Goal: Information Seeking & Learning: Learn about a topic

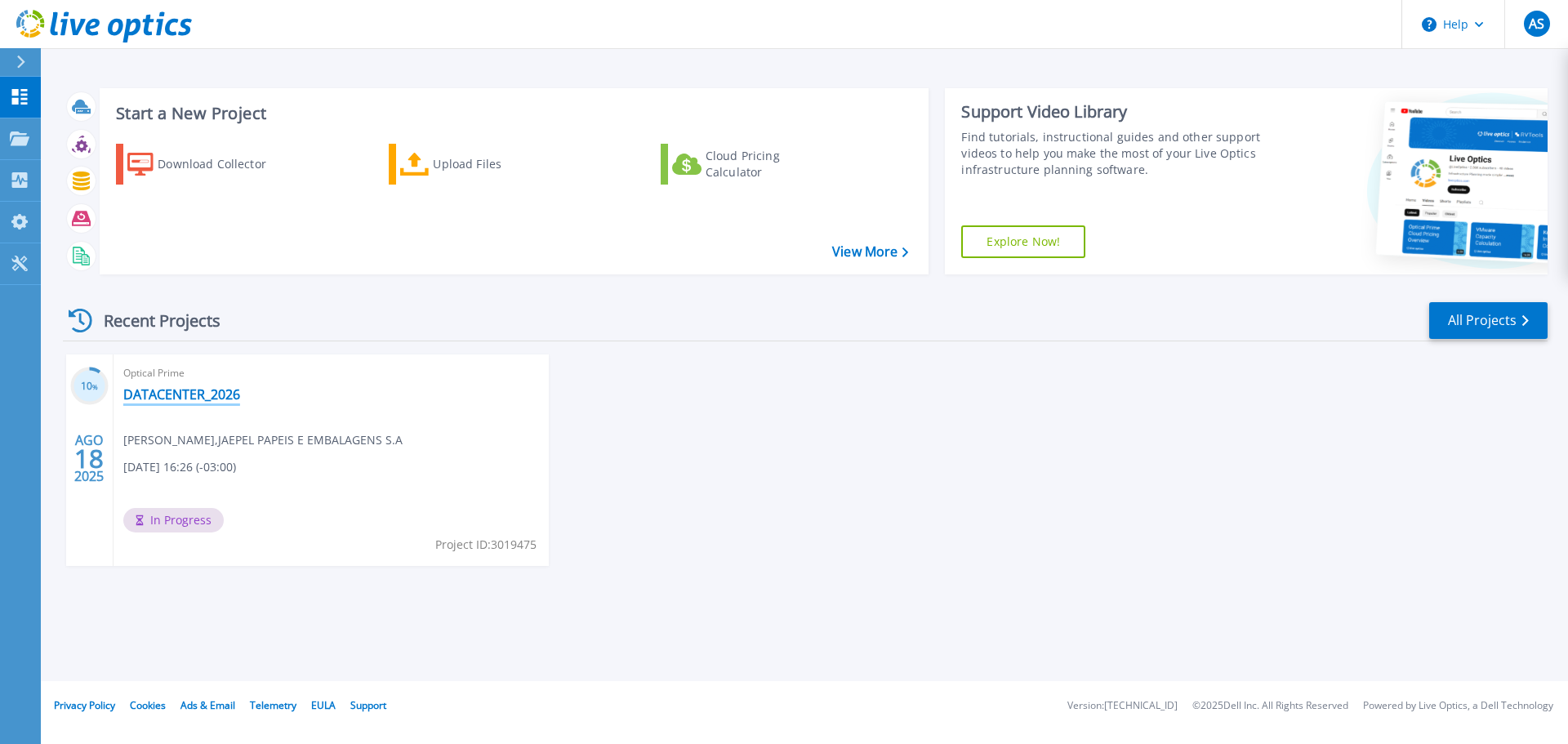
click at [173, 396] on link "DATACENTER_2026" at bounding box center [182, 394] width 117 height 17
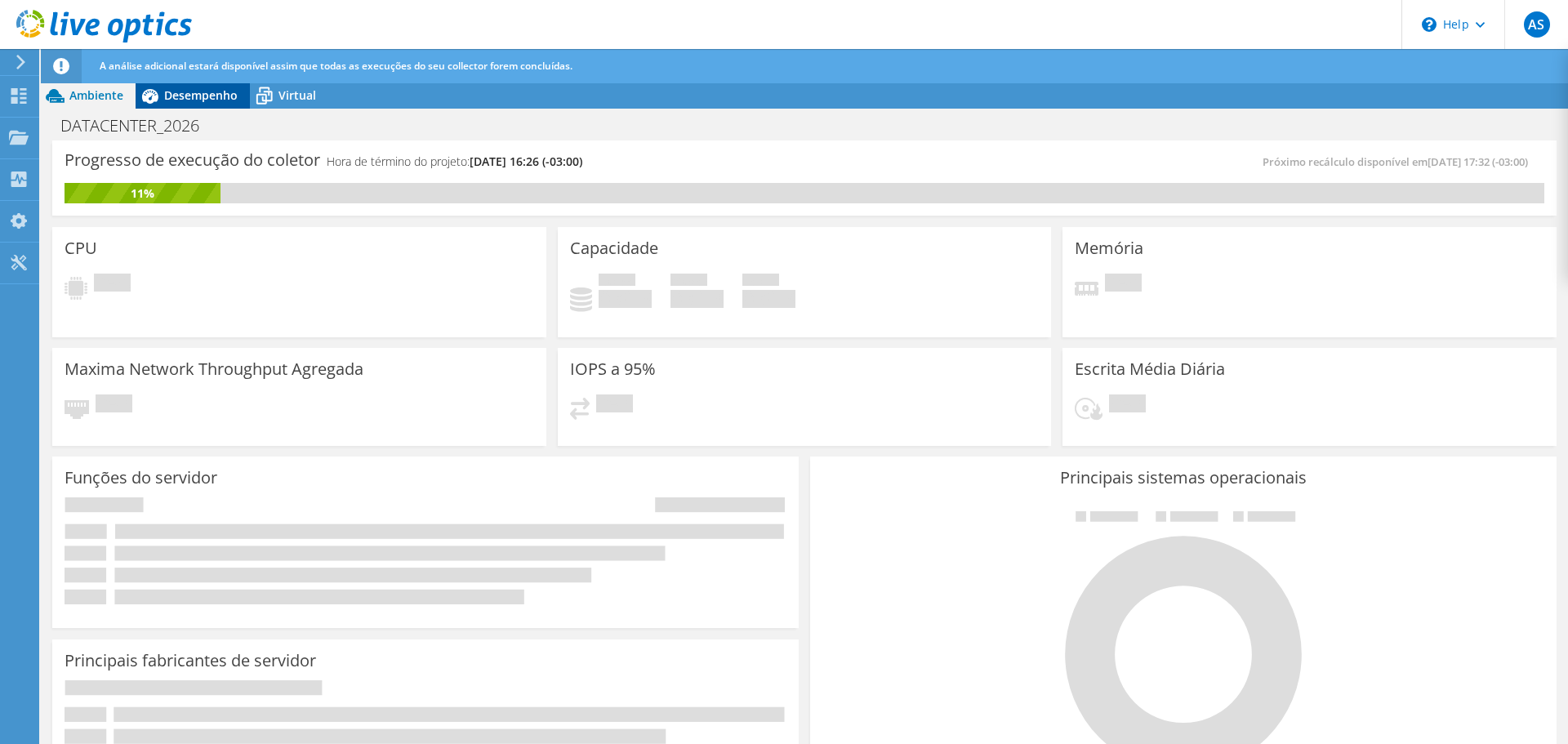
click at [200, 100] on span "Desempenho" at bounding box center [201, 96] width 74 height 16
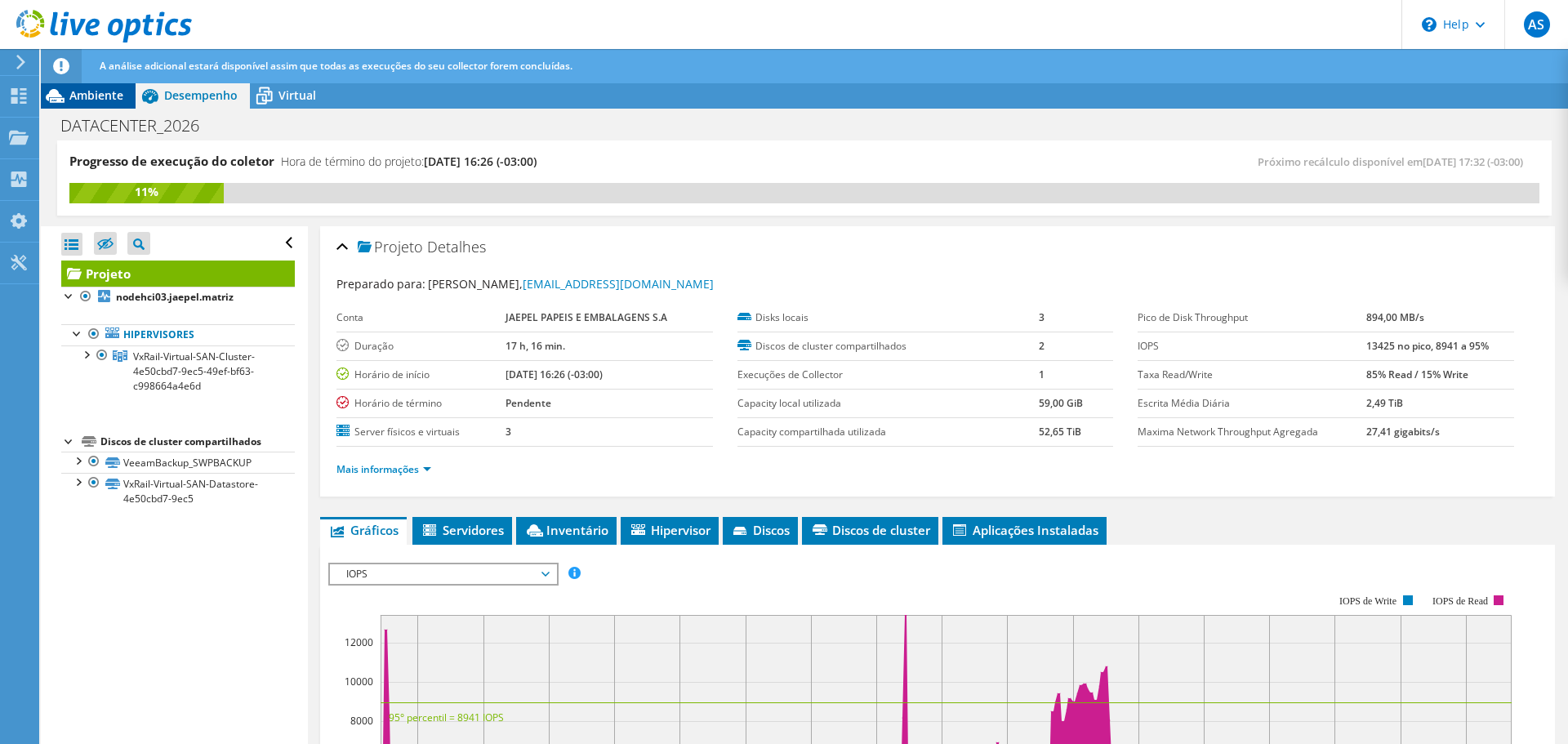
click at [103, 99] on span "Ambiente" at bounding box center [96, 96] width 54 height 16
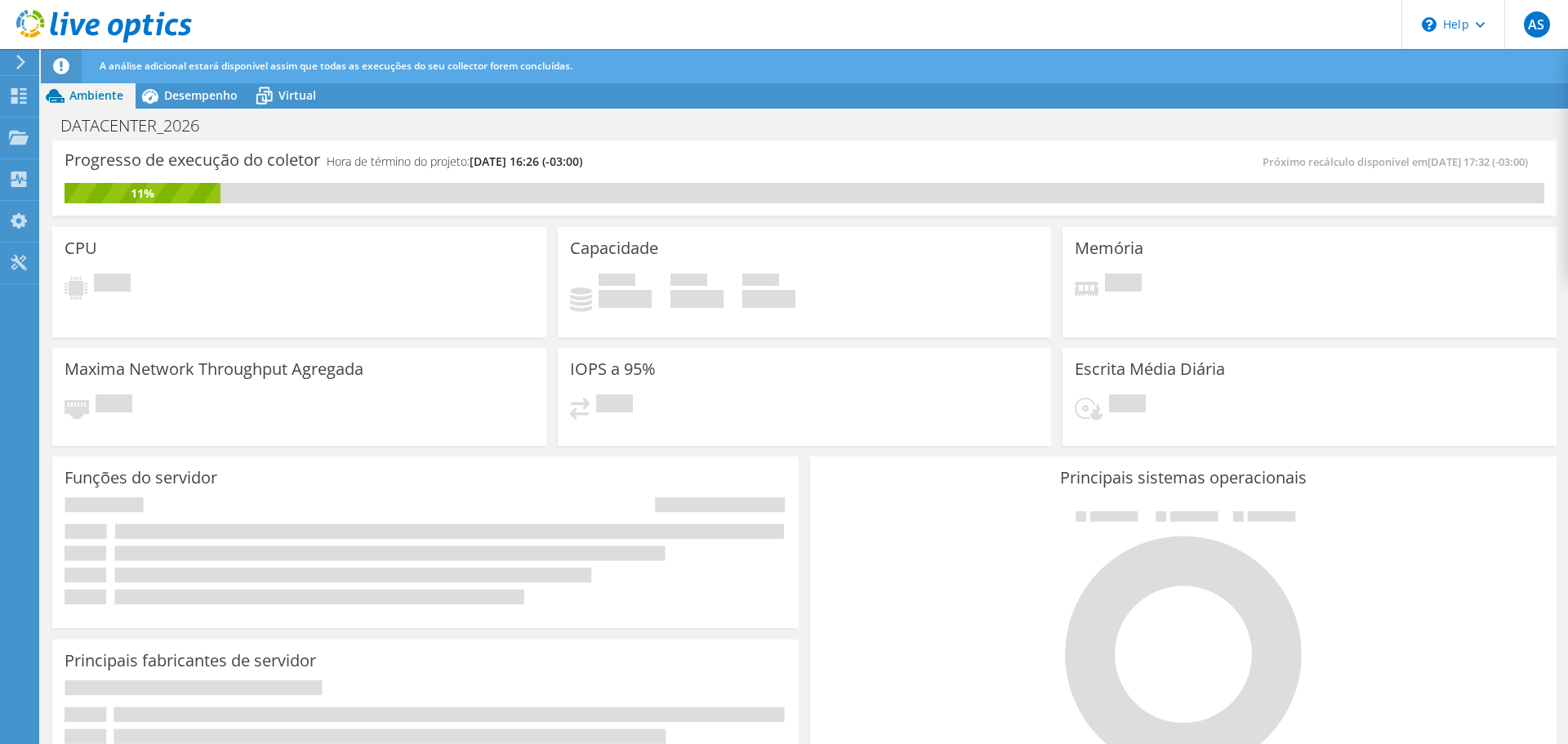
click at [477, 349] on div "Maxima Network Throughput Agregada Pendente" at bounding box center [299, 397] width 494 height 98
click at [198, 91] on span "Desempenho" at bounding box center [201, 96] width 74 height 16
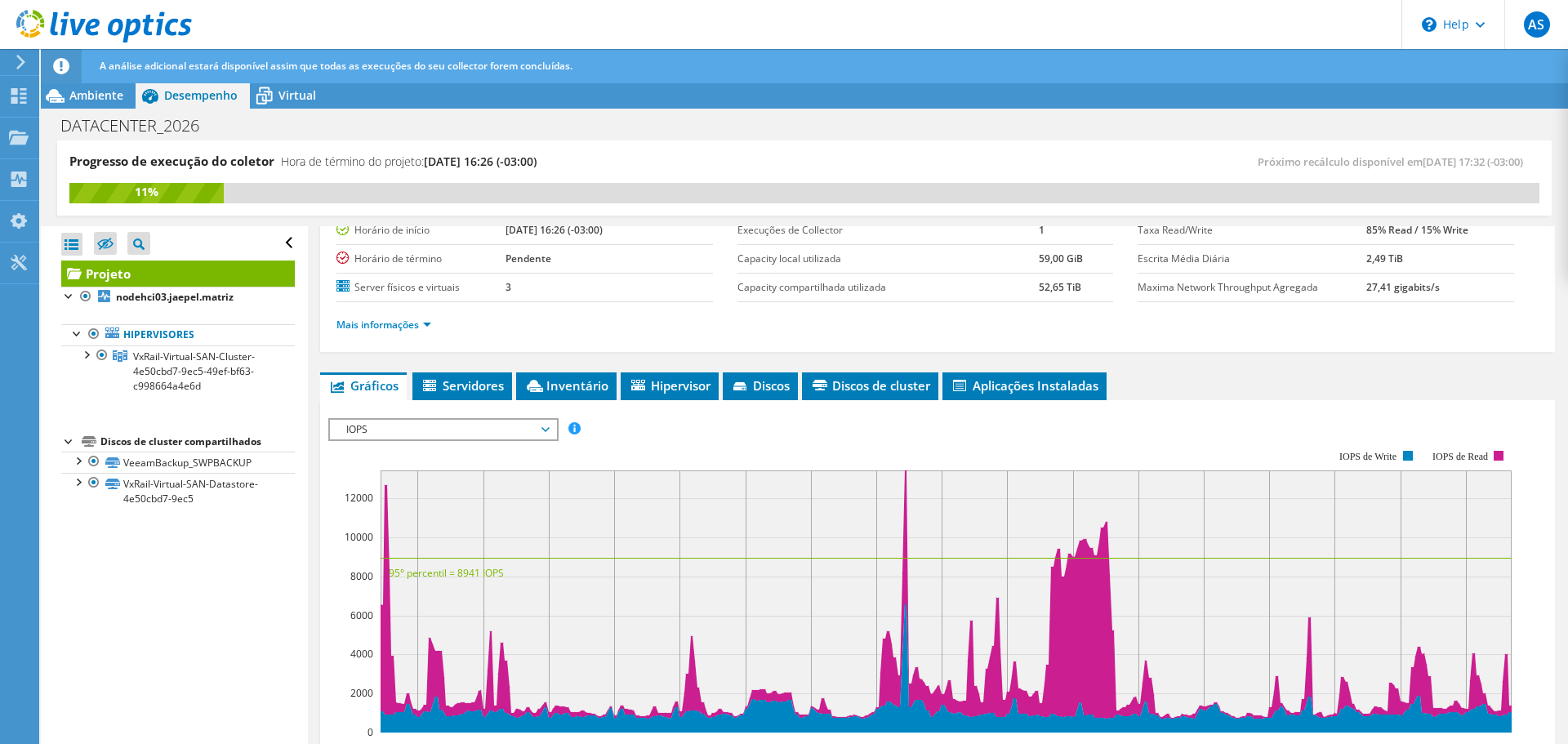
scroll to position [136, 0]
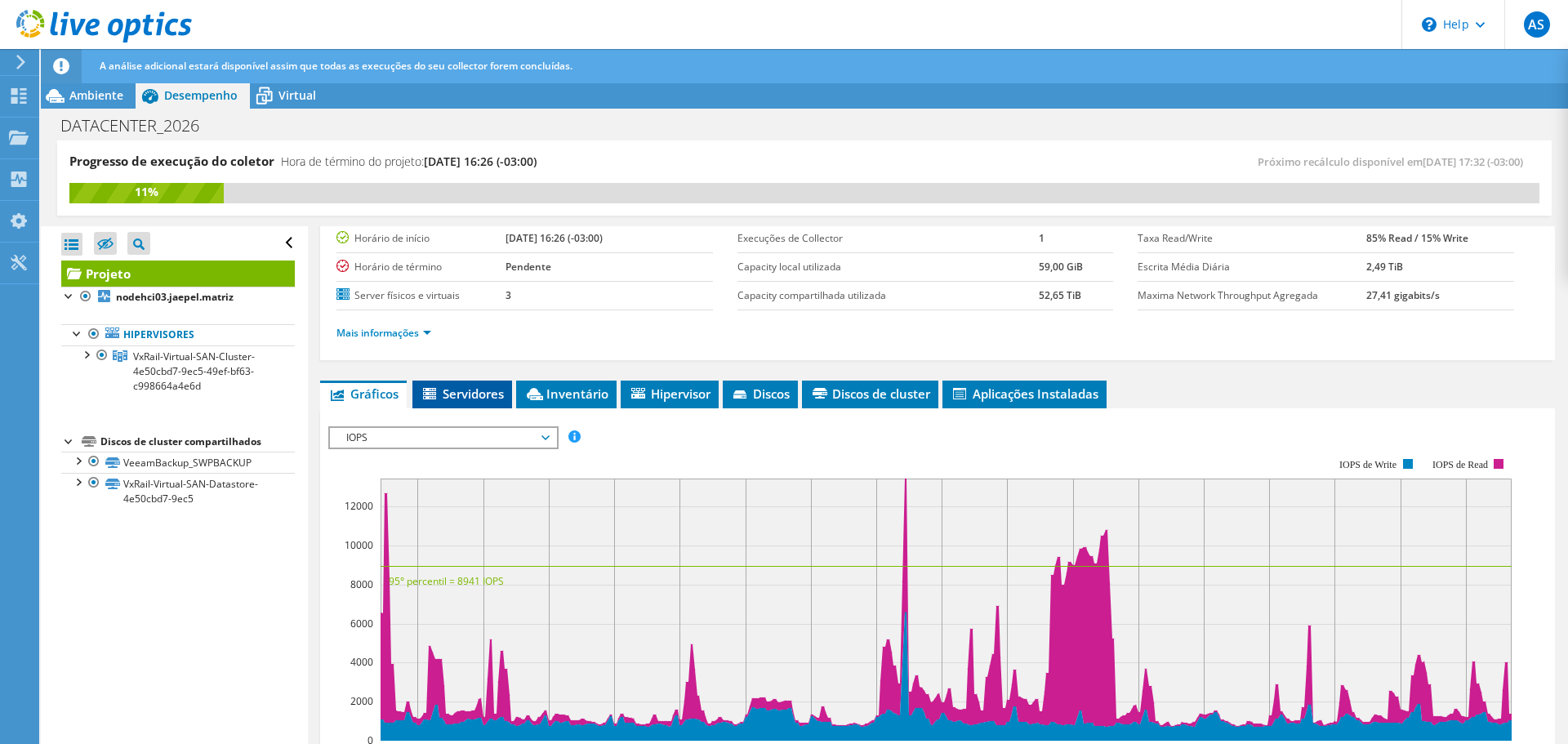
click at [473, 400] on span "Servidores" at bounding box center [462, 393] width 83 height 17
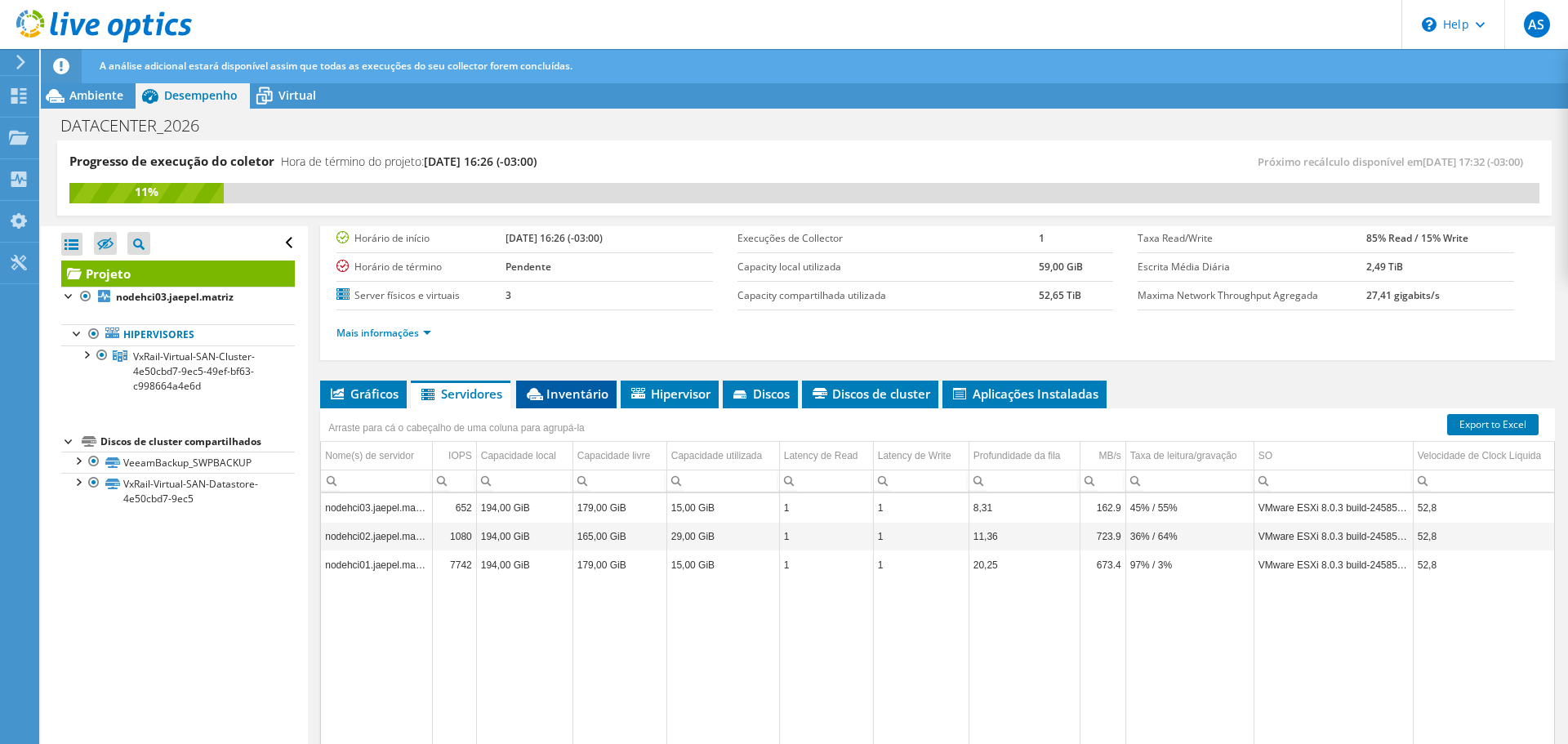
click at [573, 382] on li "Inventário" at bounding box center [566, 395] width 100 height 28
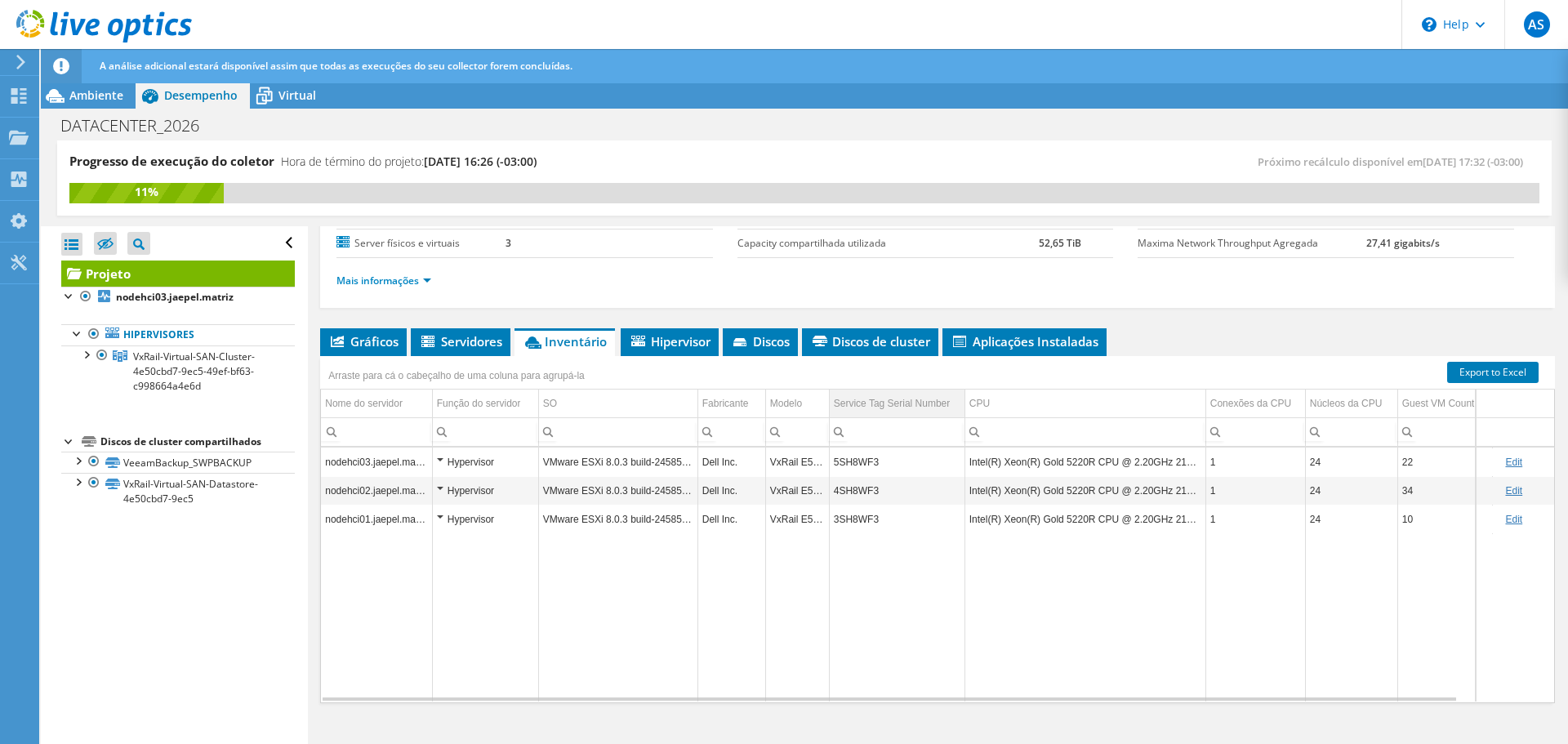
scroll to position [190, 0]
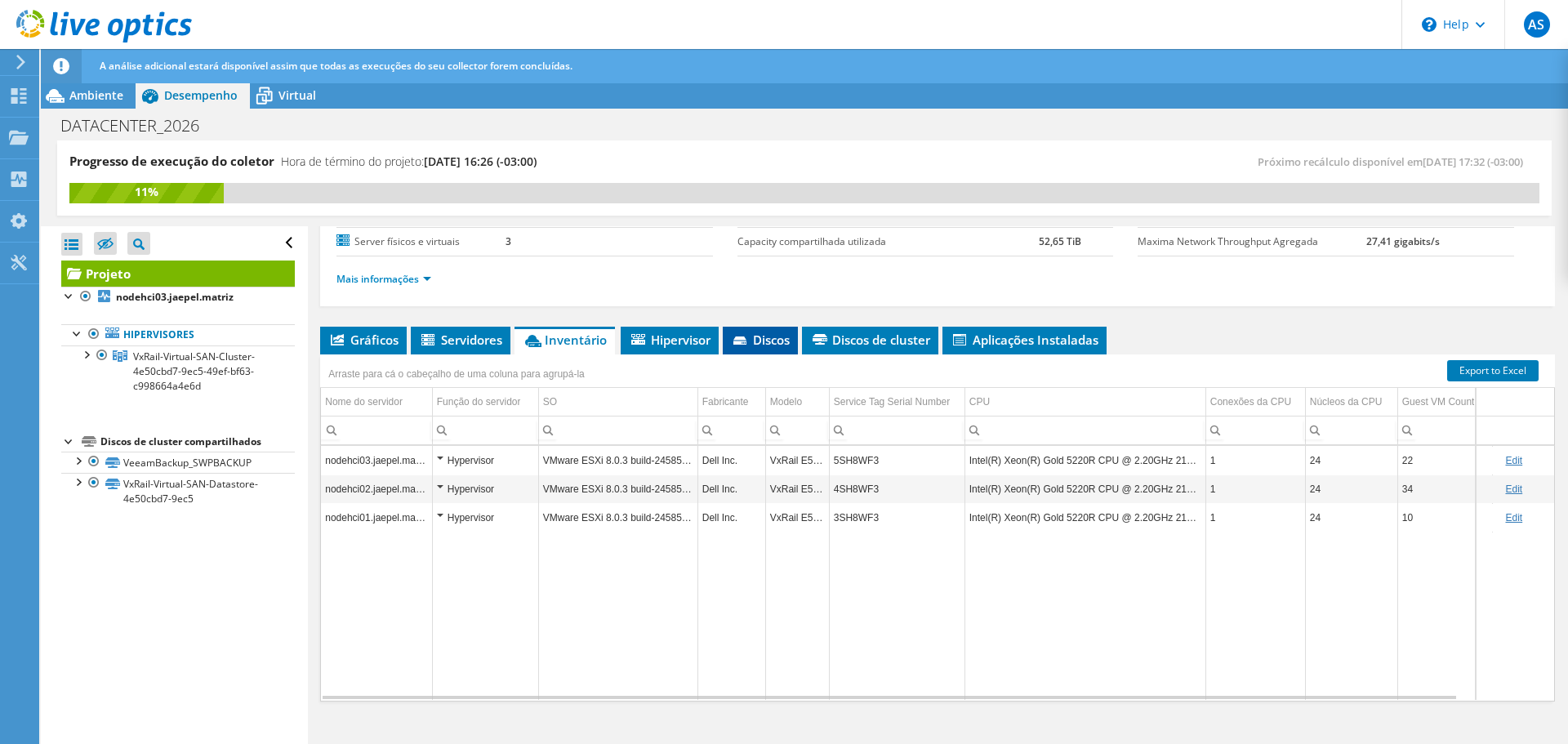
click at [747, 335] on span "Discos" at bounding box center [760, 340] width 59 height 17
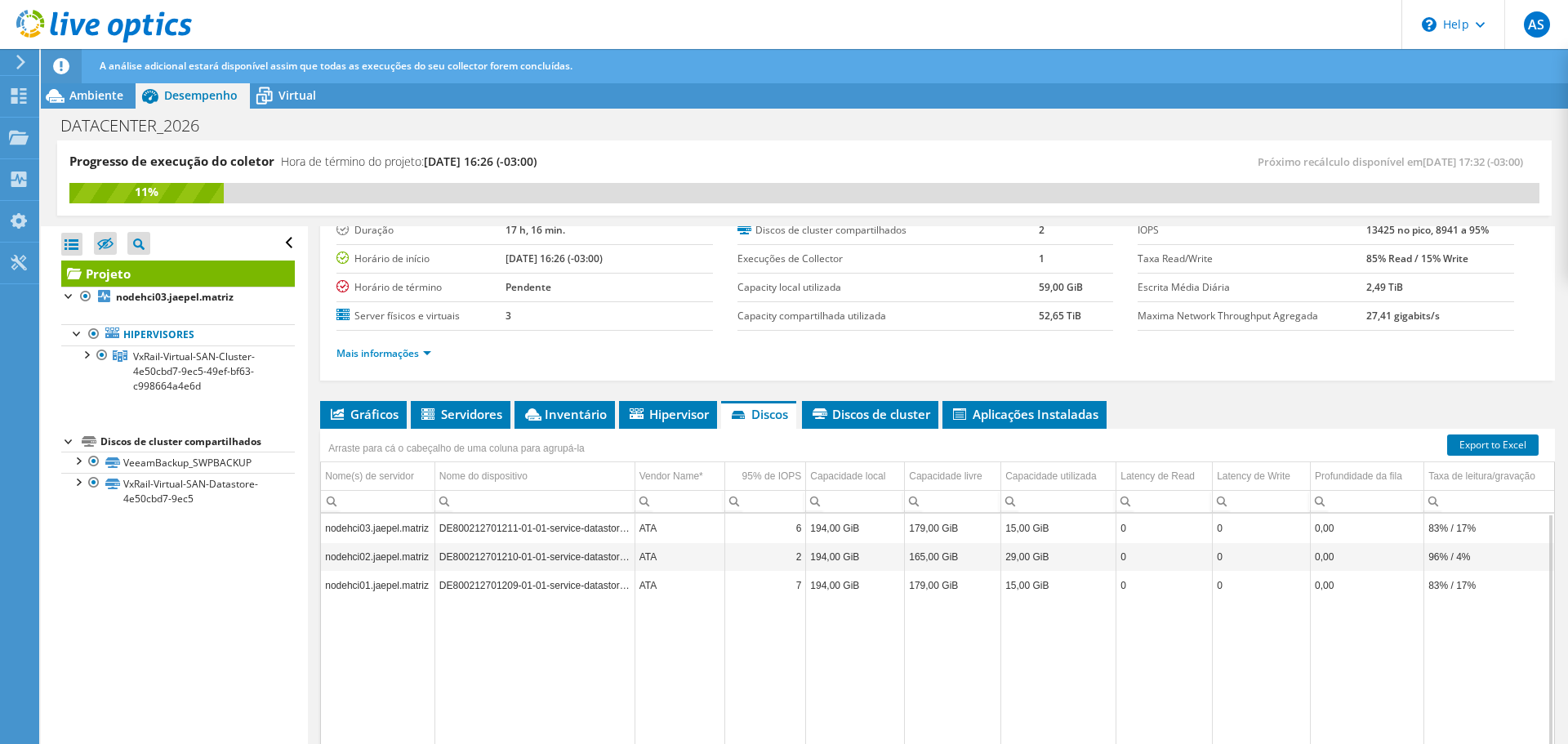
scroll to position [0, 0]
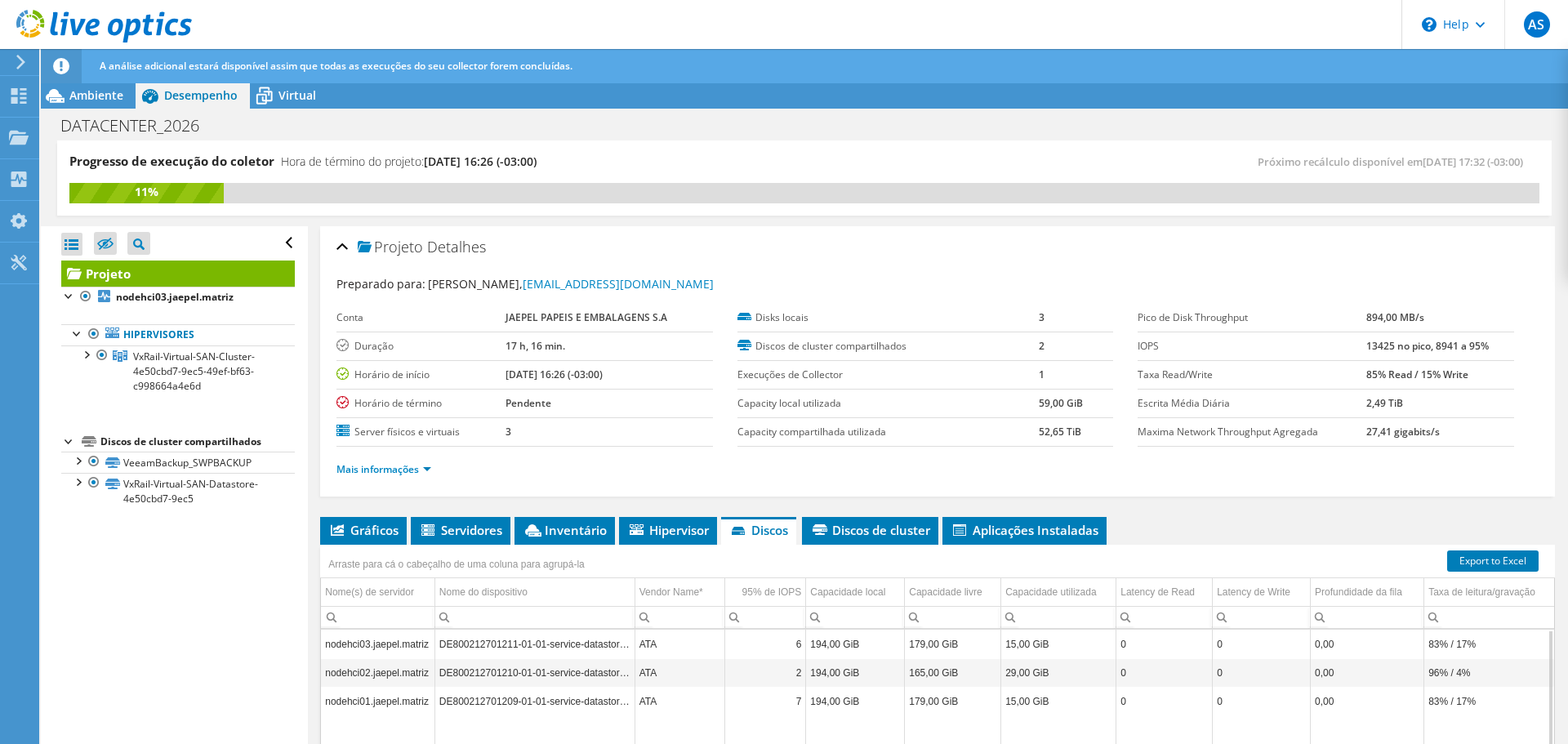
click at [342, 247] on div "Projeto Detalhes" at bounding box center [937, 247] width 1202 height 35
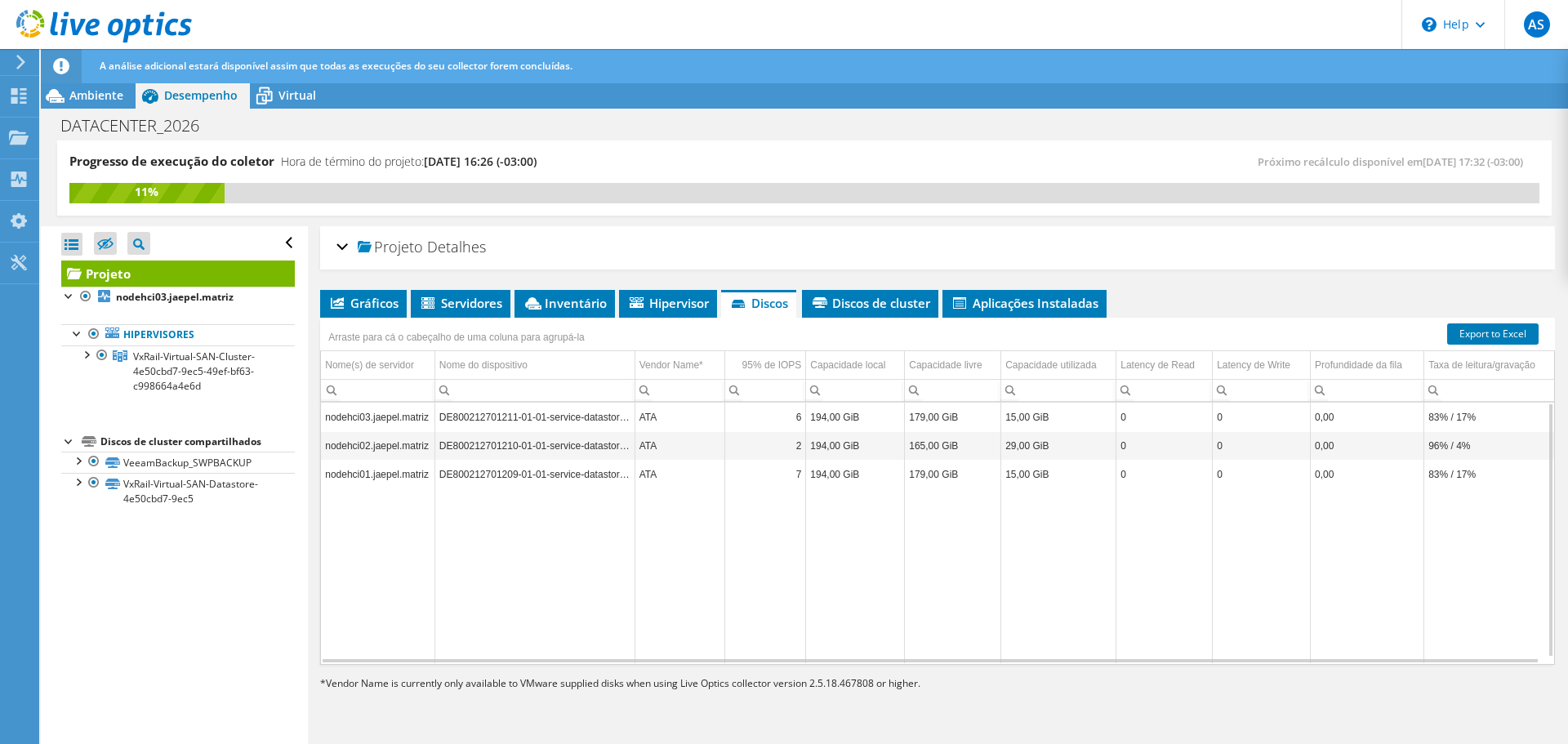
click at [342, 242] on div "Projeto Detalhes" at bounding box center [937, 247] width 1202 height 35
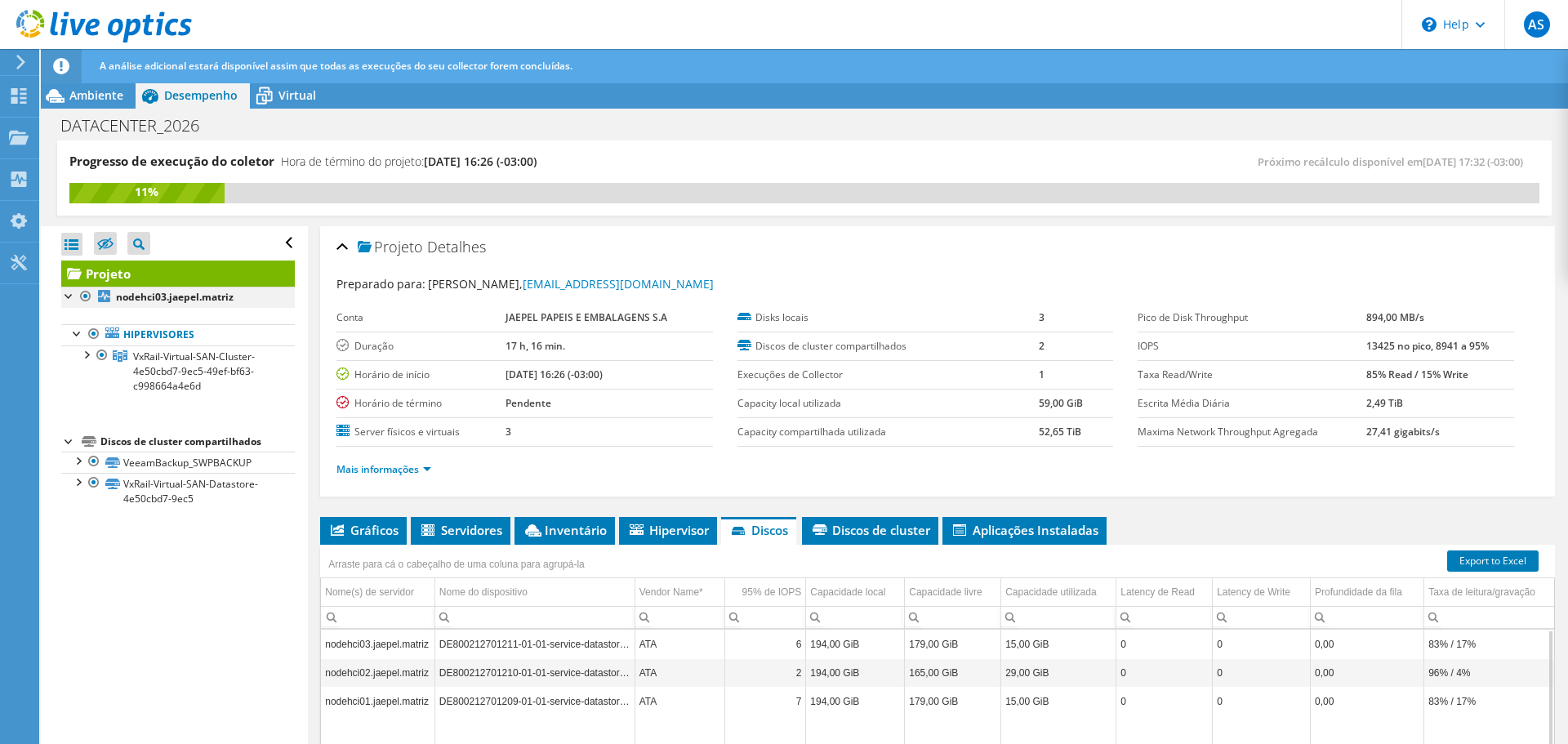
click at [86, 298] on div at bounding box center [85, 297] width 17 height 19
click at [140, 302] on b "nodehci03.jaepel.matriz" at bounding box center [175, 297] width 118 height 14
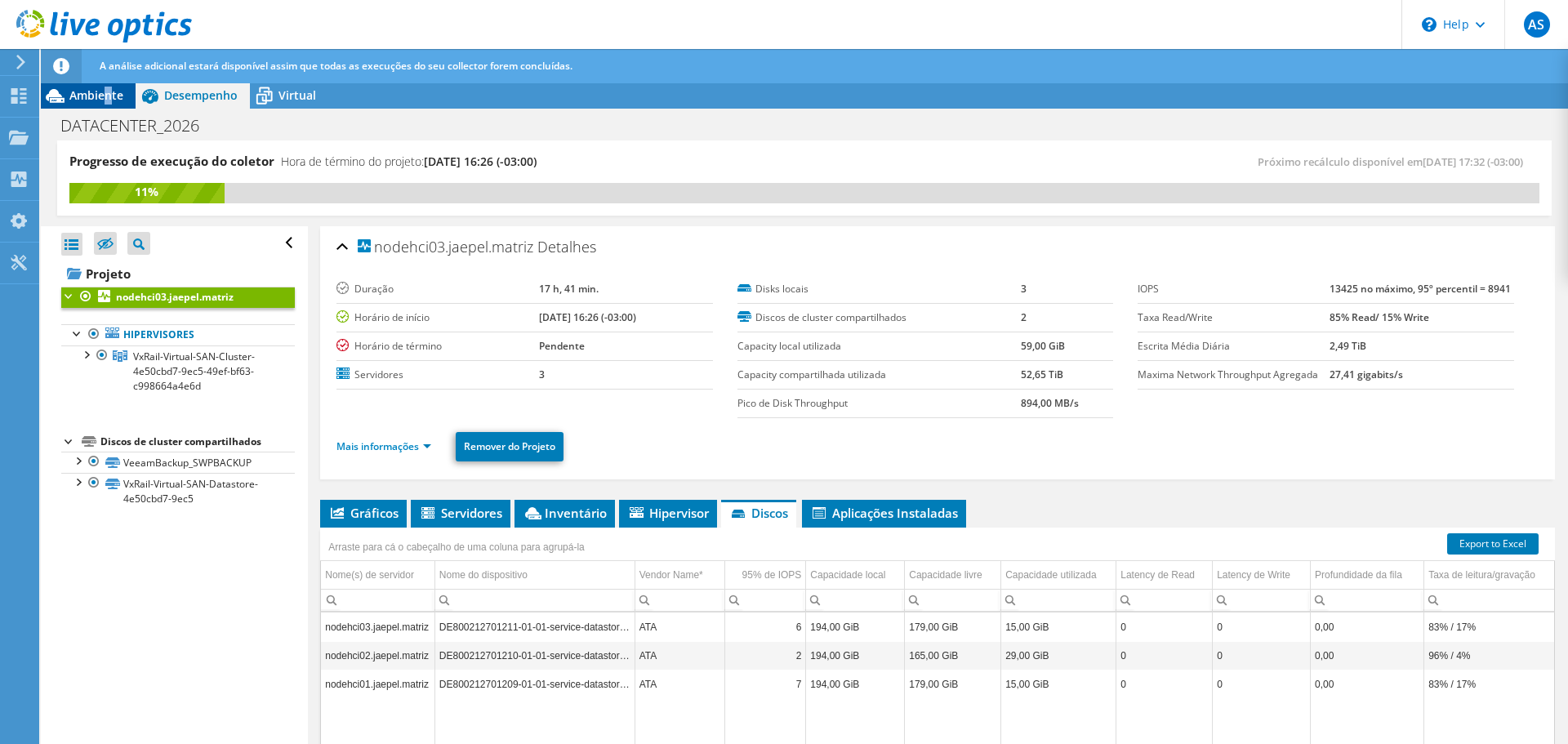
click at [107, 98] on span "Ambiente" at bounding box center [96, 96] width 54 height 16
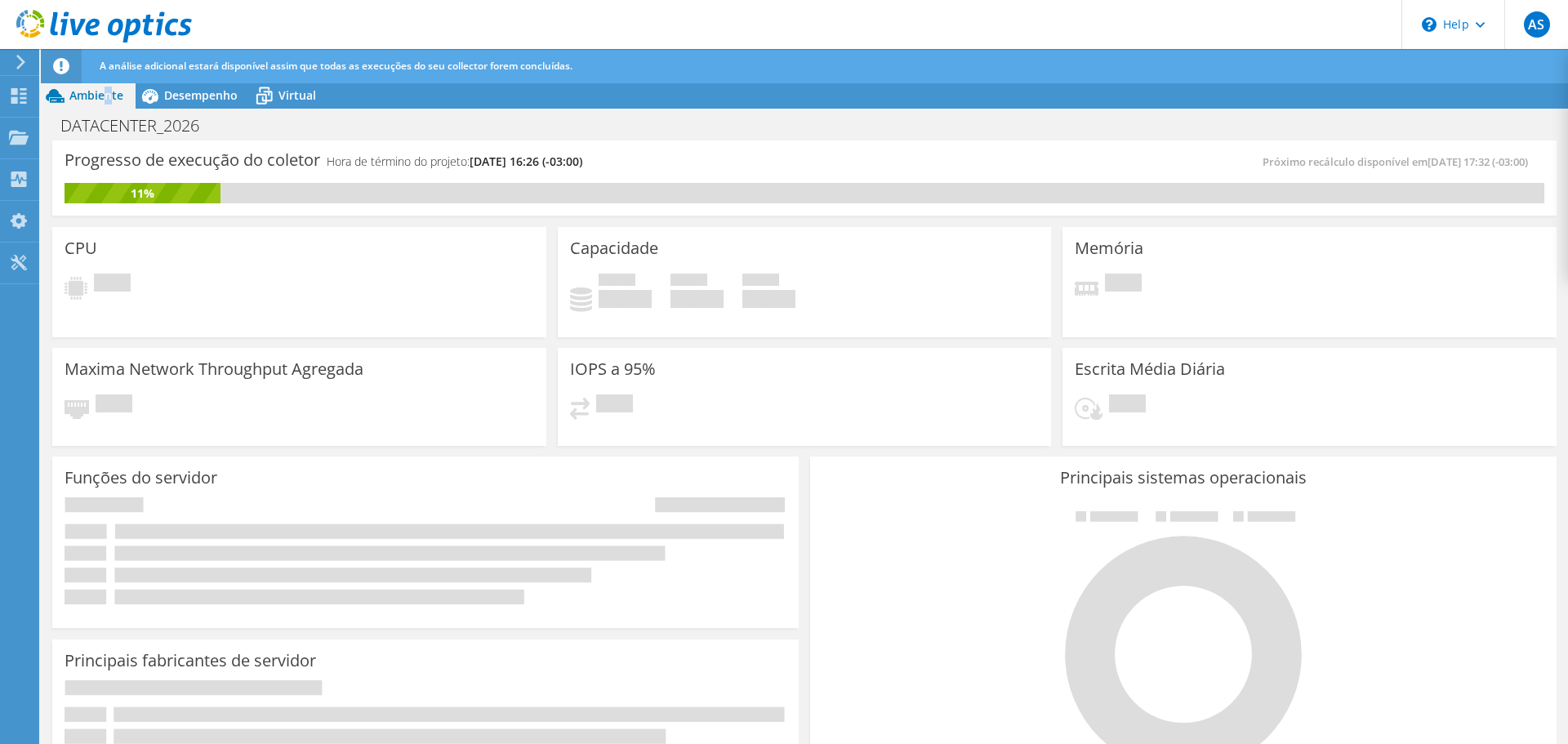
scroll to position [195, 0]
click at [21, 91] on icon at bounding box center [18, 97] width 19 height 16
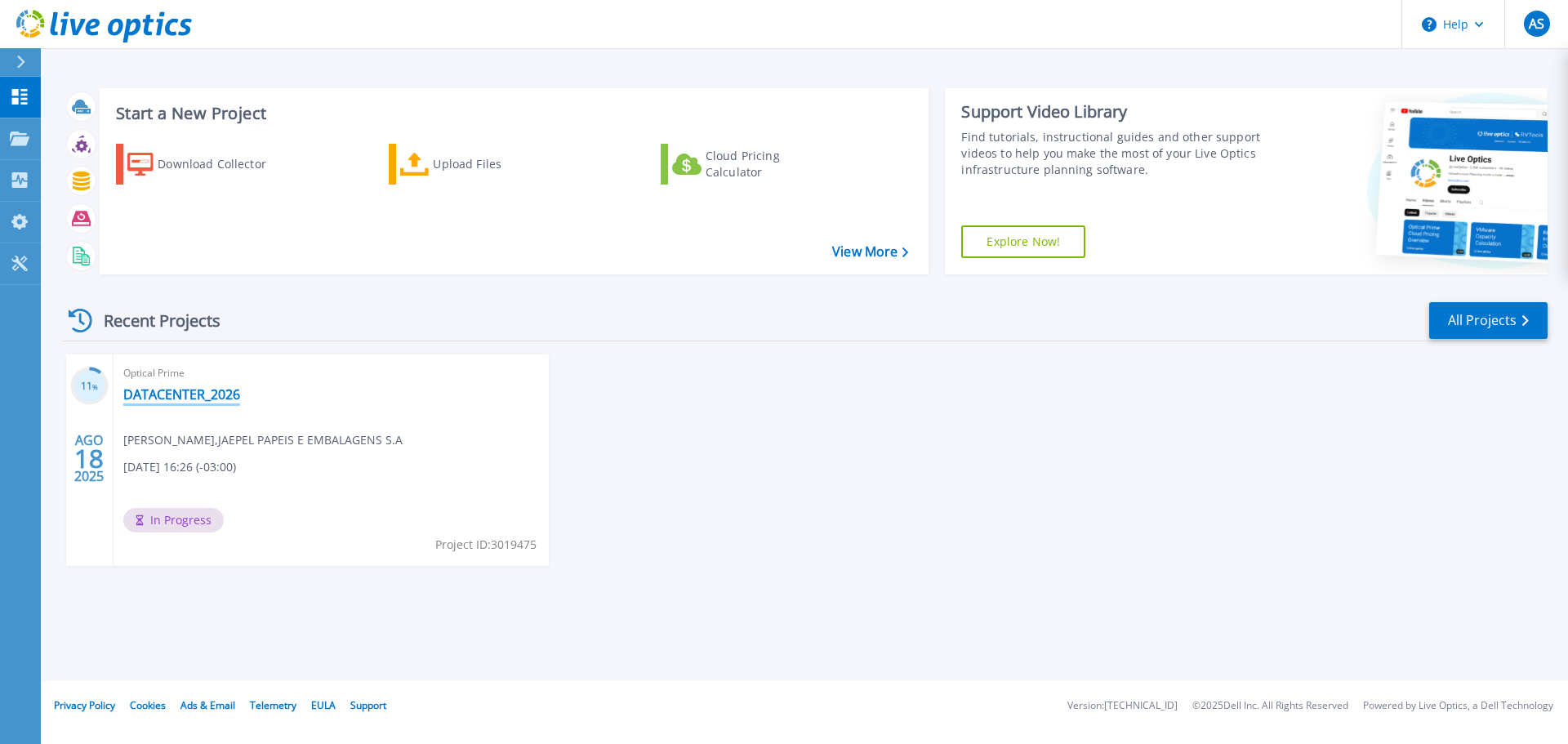
click at [179, 394] on link "DATACENTER_2026" at bounding box center [182, 394] width 117 height 17
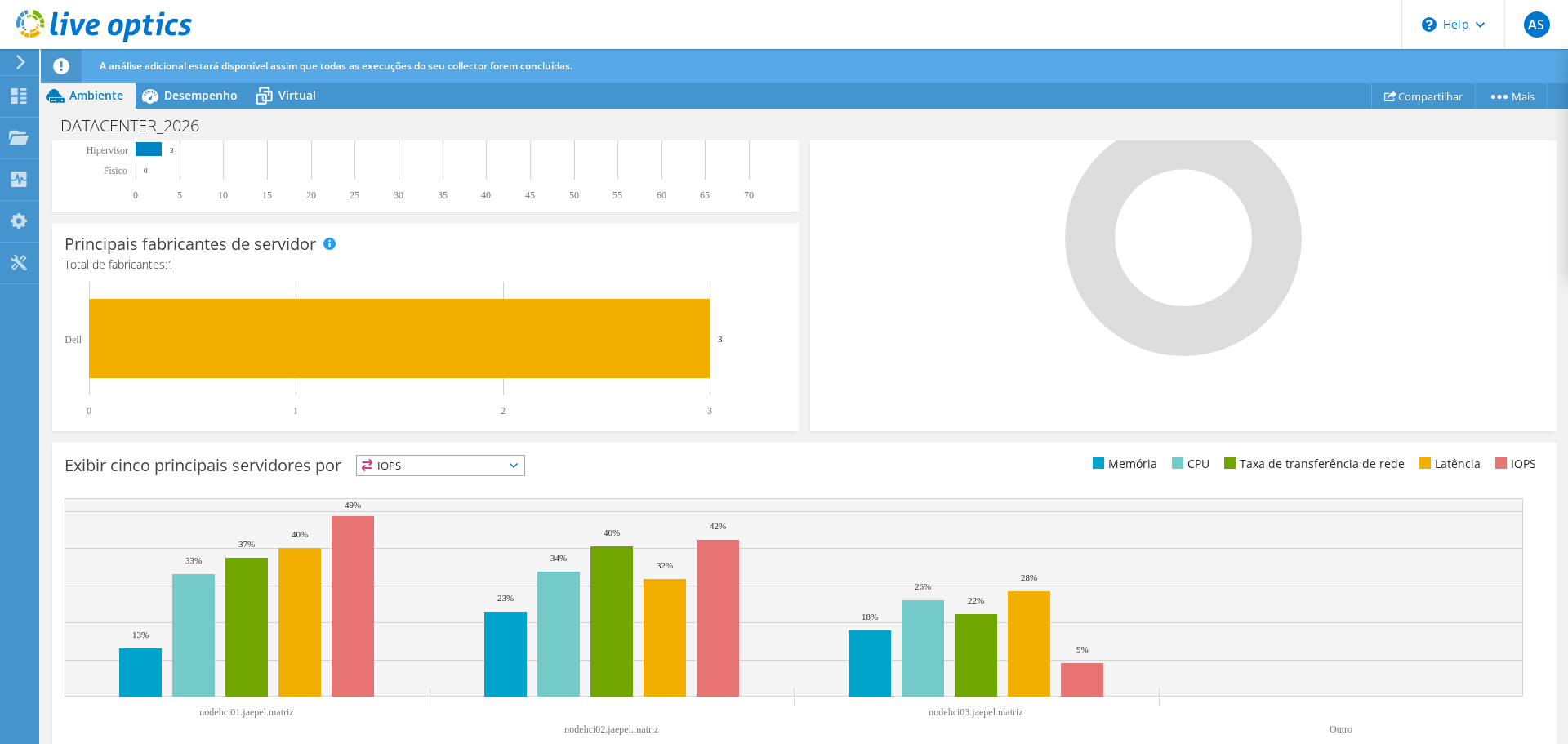
scroll to position [442, 0]
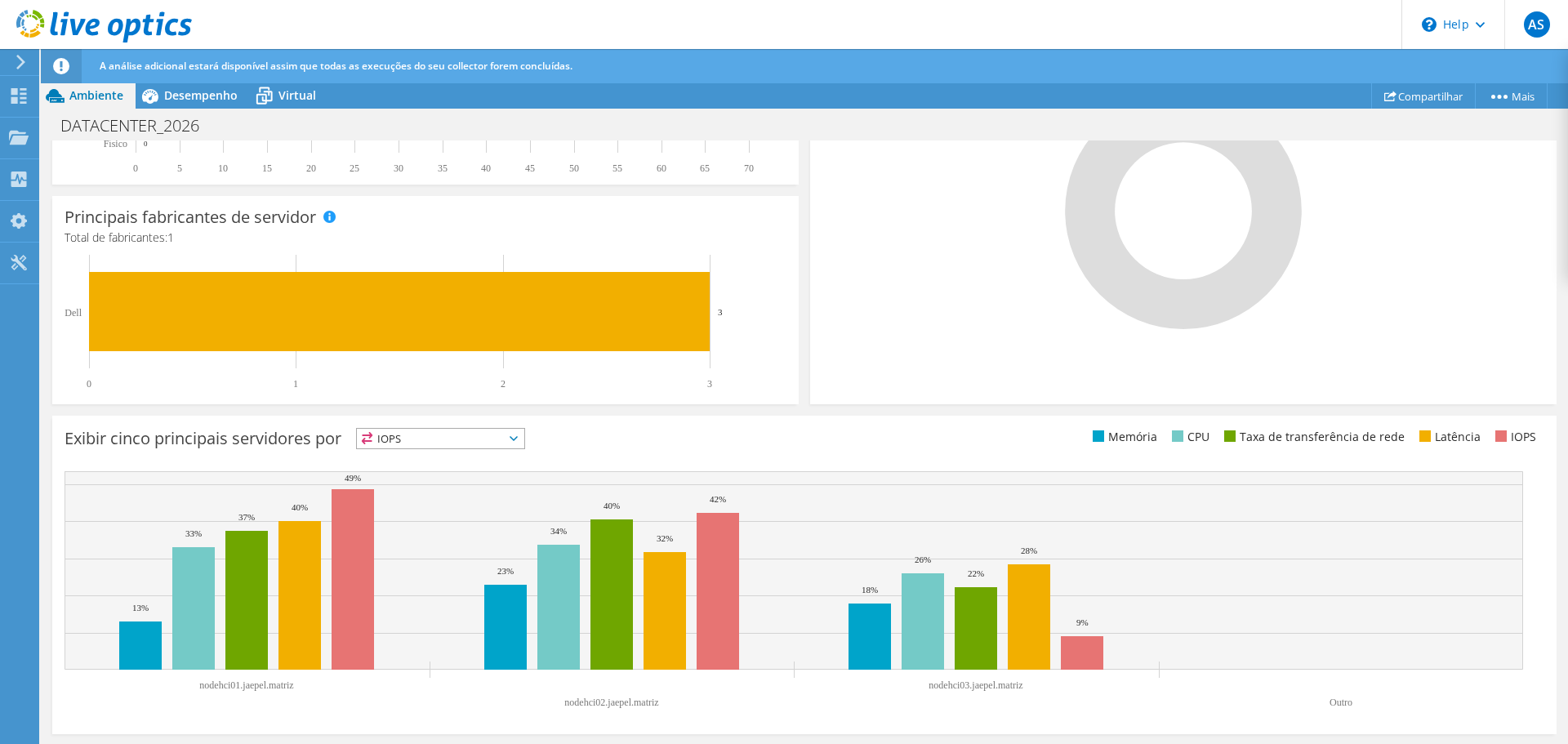
click at [433, 431] on span "IOPS" at bounding box center [440, 439] width 168 height 19
click at [439, 479] on li "Memória" at bounding box center [440, 483] width 168 height 23
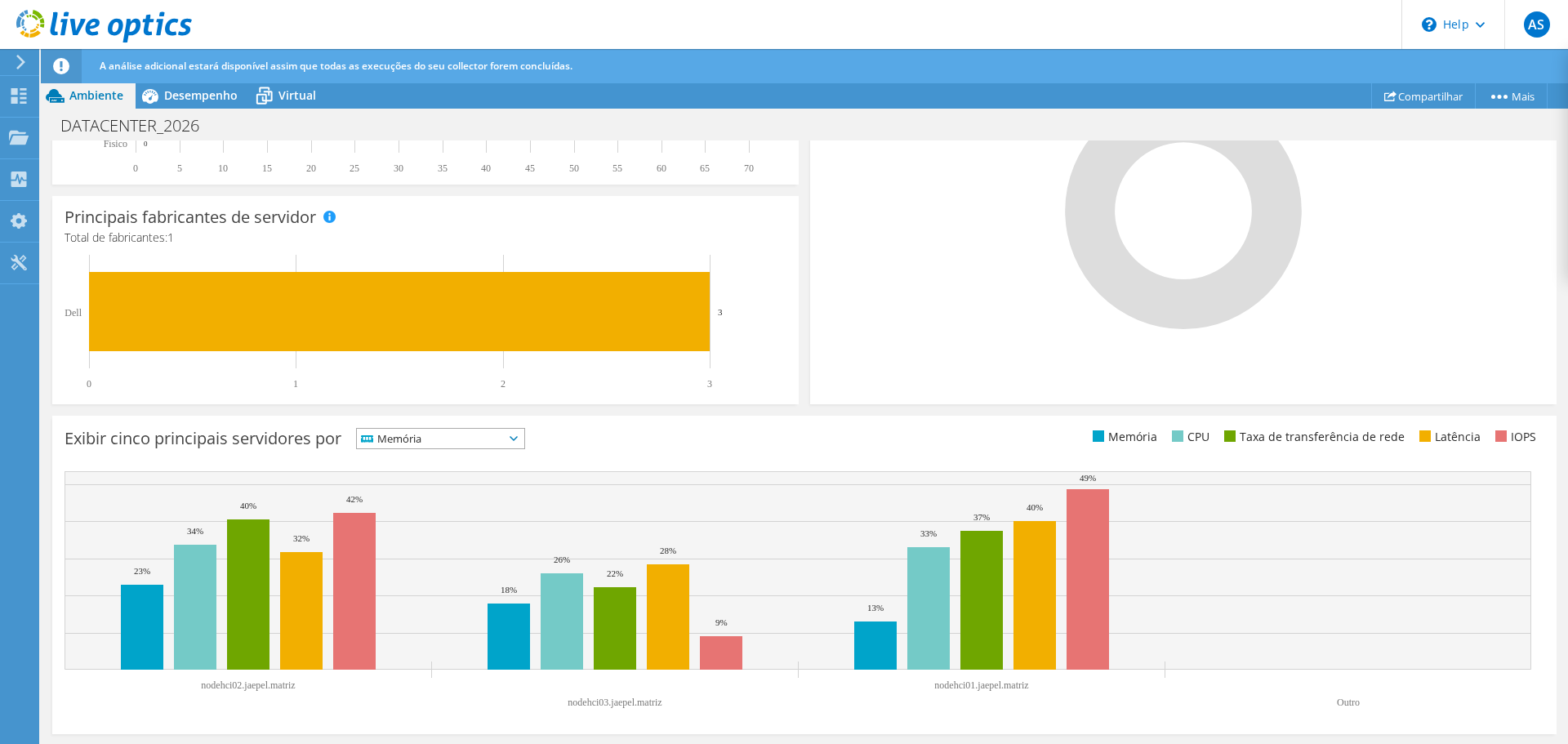
click at [464, 435] on span "Memória" at bounding box center [431, 439] width 147 height 19
click at [449, 496] on li "CPU" at bounding box center [440, 505] width 168 height 23
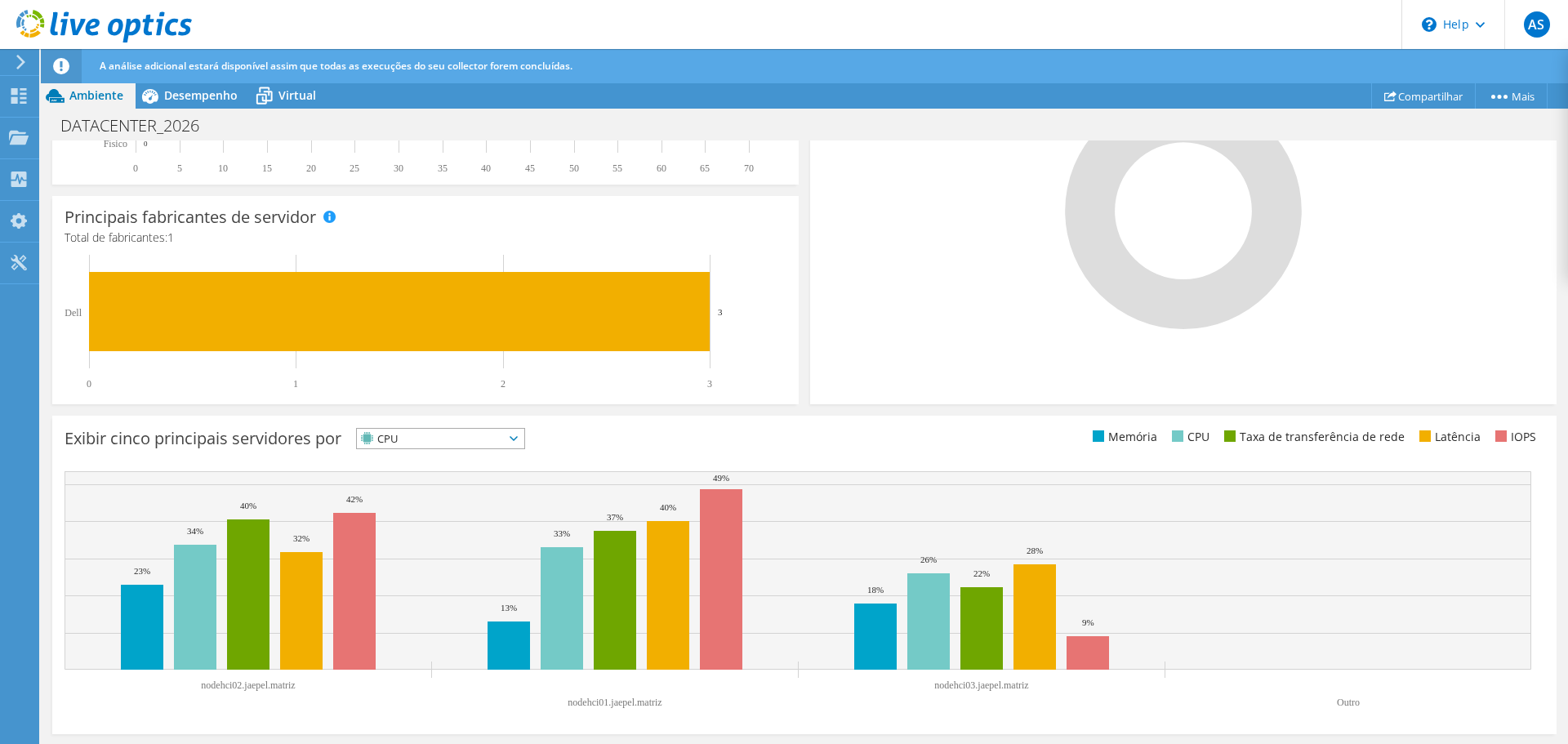
click at [401, 440] on span "CPU" at bounding box center [431, 439] width 147 height 19
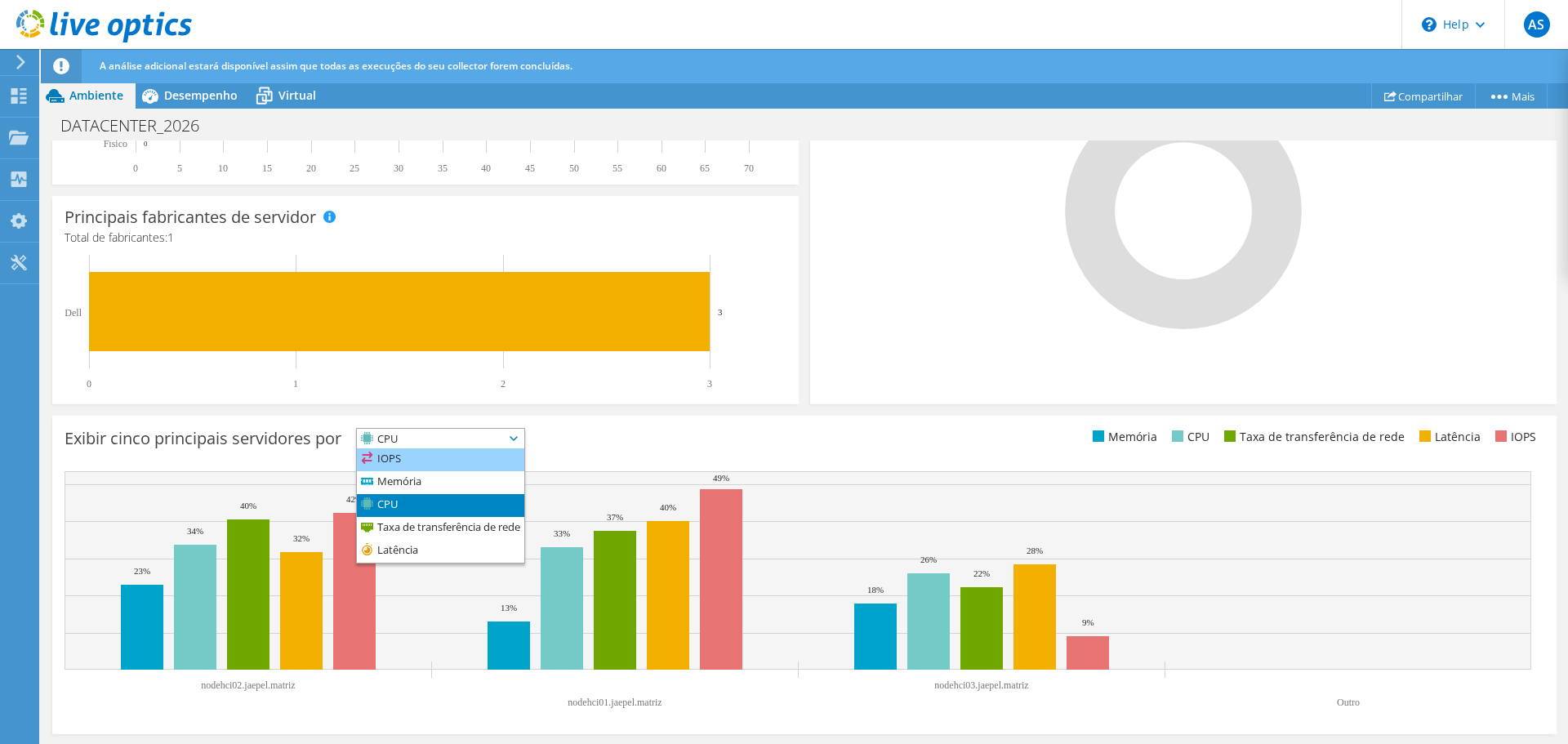
click at [406, 468] on li "IOPS" at bounding box center [440, 460] width 168 height 23
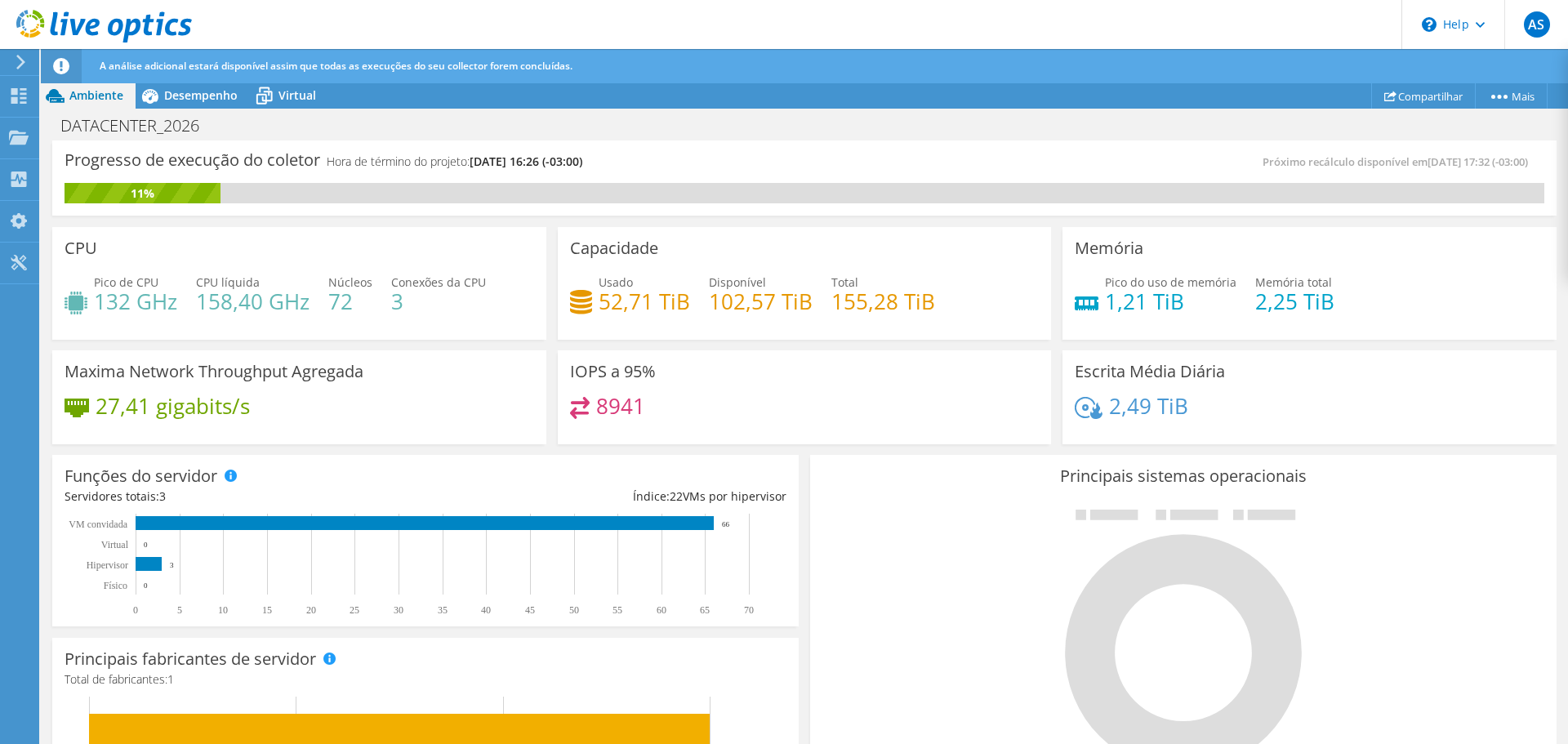
scroll to position [0, 0]
click at [244, 263] on div "CPU Pico de CPU 132 GHz CPU líquida 158,40 GHz Núcleos 72 Conexões da CPU 3" at bounding box center [299, 283] width 494 height 112
